Goal: Check status: Check status

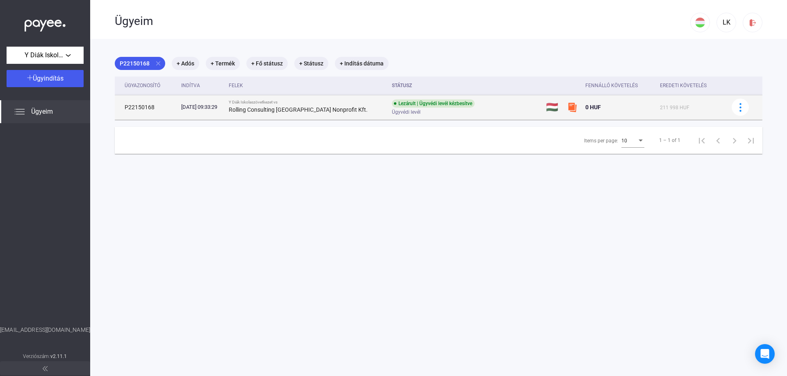
click at [136, 106] on td "P22150168" at bounding box center [146, 107] width 63 height 25
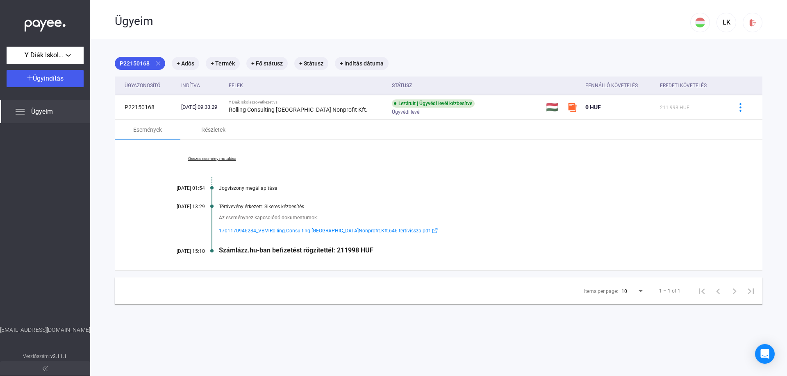
click at [220, 159] on link "Összes esemény mutatása" at bounding box center [212, 158] width 112 height 5
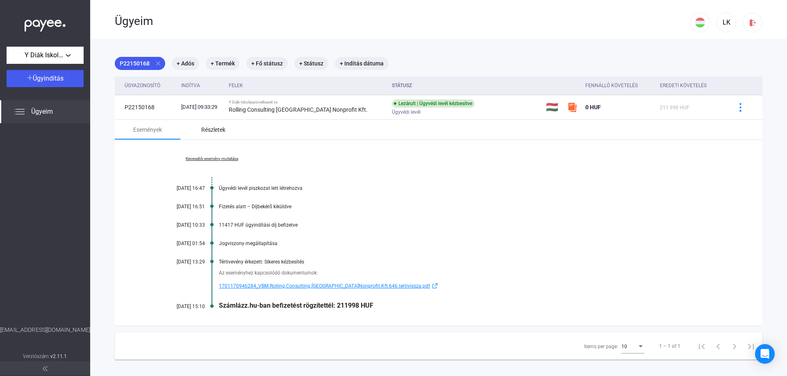
click at [221, 131] on div "Részletek" at bounding box center [213, 130] width 24 height 10
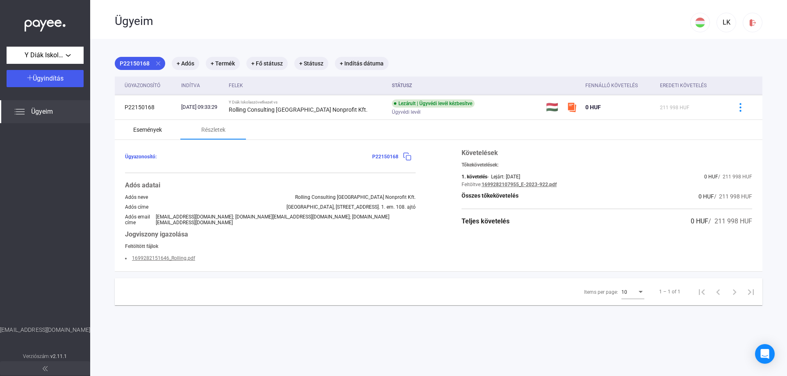
click at [153, 129] on div "Események" at bounding box center [147, 130] width 29 height 10
